Goal: Task Accomplishment & Management: Complete application form

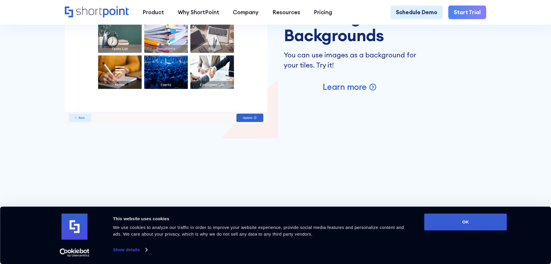
scroll to position [1187, 0]
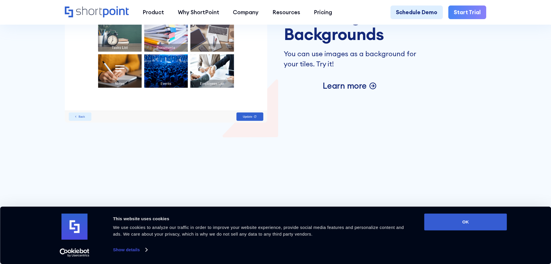
click at [353, 91] on p "Learn more" at bounding box center [345, 85] width 44 height 11
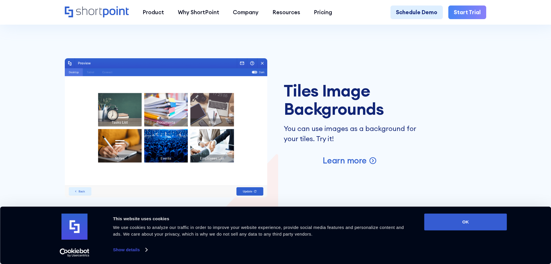
scroll to position [1100, 0]
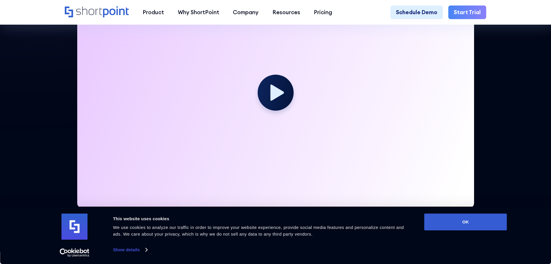
scroll to position [232, 0]
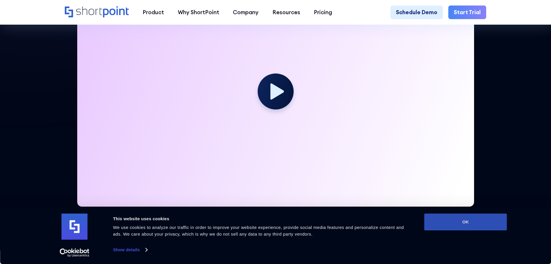
click at [448, 223] on button "OK" at bounding box center [466, 221] width 83 height 17
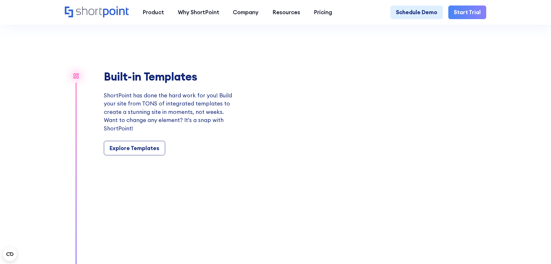
scroll to position [637, 0]
click at [144, 152] on div "Explore Templates" at bounding box center [135, 148] width 50 height 8
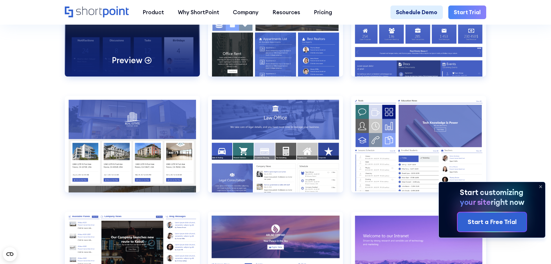
scroll to position [695, 0]
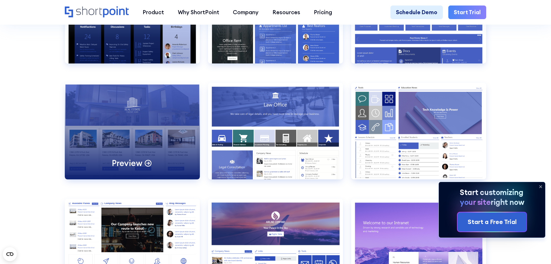
click at [143, 133] on div "Preview" at bounding box center [132, 131] width 135 height 96
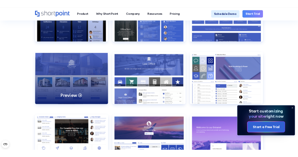
scroll to position [671, 0]
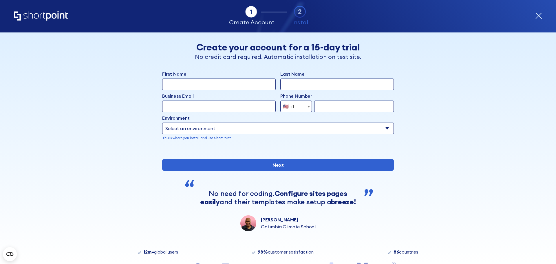
click at [213, 87] on input "First Name" at bounding box center [218, 84] width 113 height 12
type input "Delilah"
click at [302, 85] on input "Last Name" at bounding box center [336, 84] width 113 height 12
drag, startPoint x: 318, startPoint y: 85, endPoint x: 244, endPoint y: 84, distance: 73.5
click at [247, 85] on div "First Name Delilah Last Name Delilah Aguilar" at bounding box center [278, 80] width 232 height 20
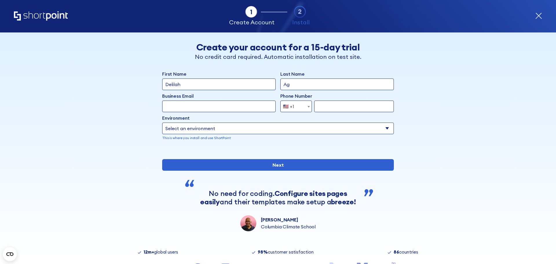
type input "Aguilar"
click at [226, 104] on input "Business Email" at bounding box center [218, 106] width 113 height 12
type input "daguilar@shearersupply.com"
click at [316, 131] on select "Select an environment Microsoft 365 SharePoint Online SharePoint 2019 (On-Premi…" at bounding box center [278, 128] width 232 height 12
select select "SharePoint Online"
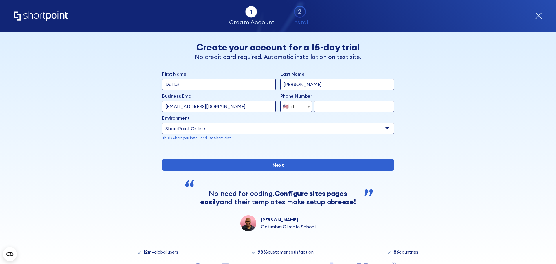
click at [162, 122] on select "Select an environment Microsoft 365 SharePoint Online SharePoint 2019 (On-Premi…" at bounding box center [278, 128] width 232 height 12
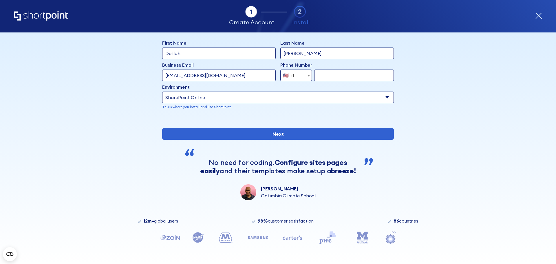
scroll to position [50, 0]
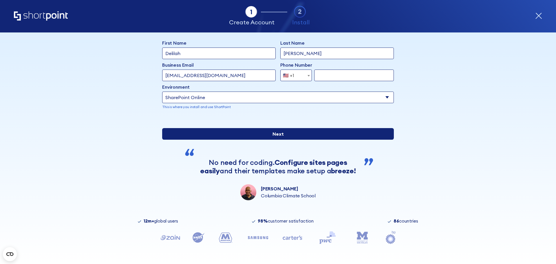
click at [294, 135] on input "Next" at bounding box center [278, 134] width 232 height 12
type input "4693241234"
click at [309, 134] on input "Next" at bounding box center [278, 134] width 232 height 12
